Goal: Check status

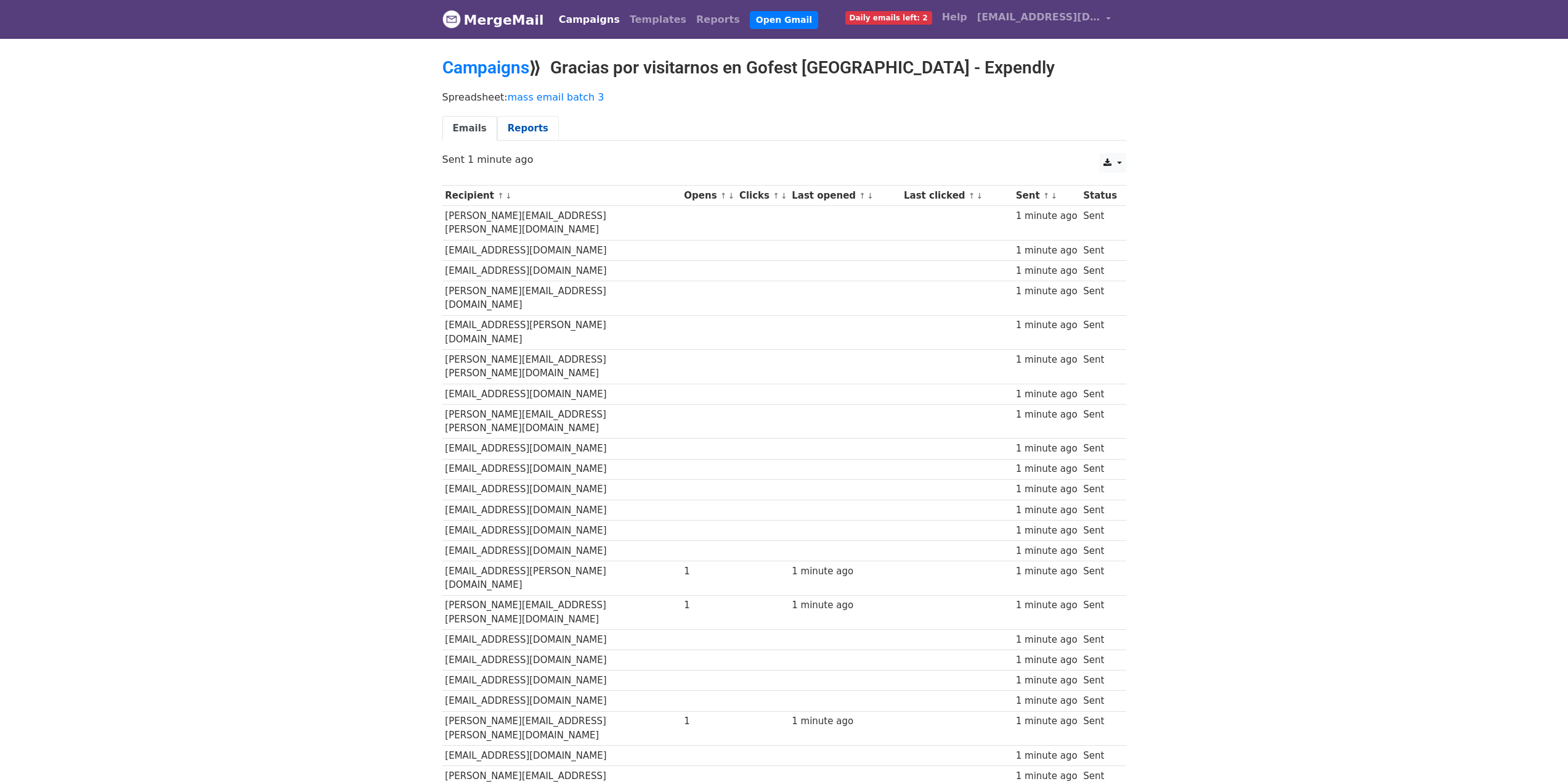
click at [529, 123] on link "Reports" at bounding box center [528, 128] width 61 height 25
